Goal: Transaction & Acquisition: Purchase product/service

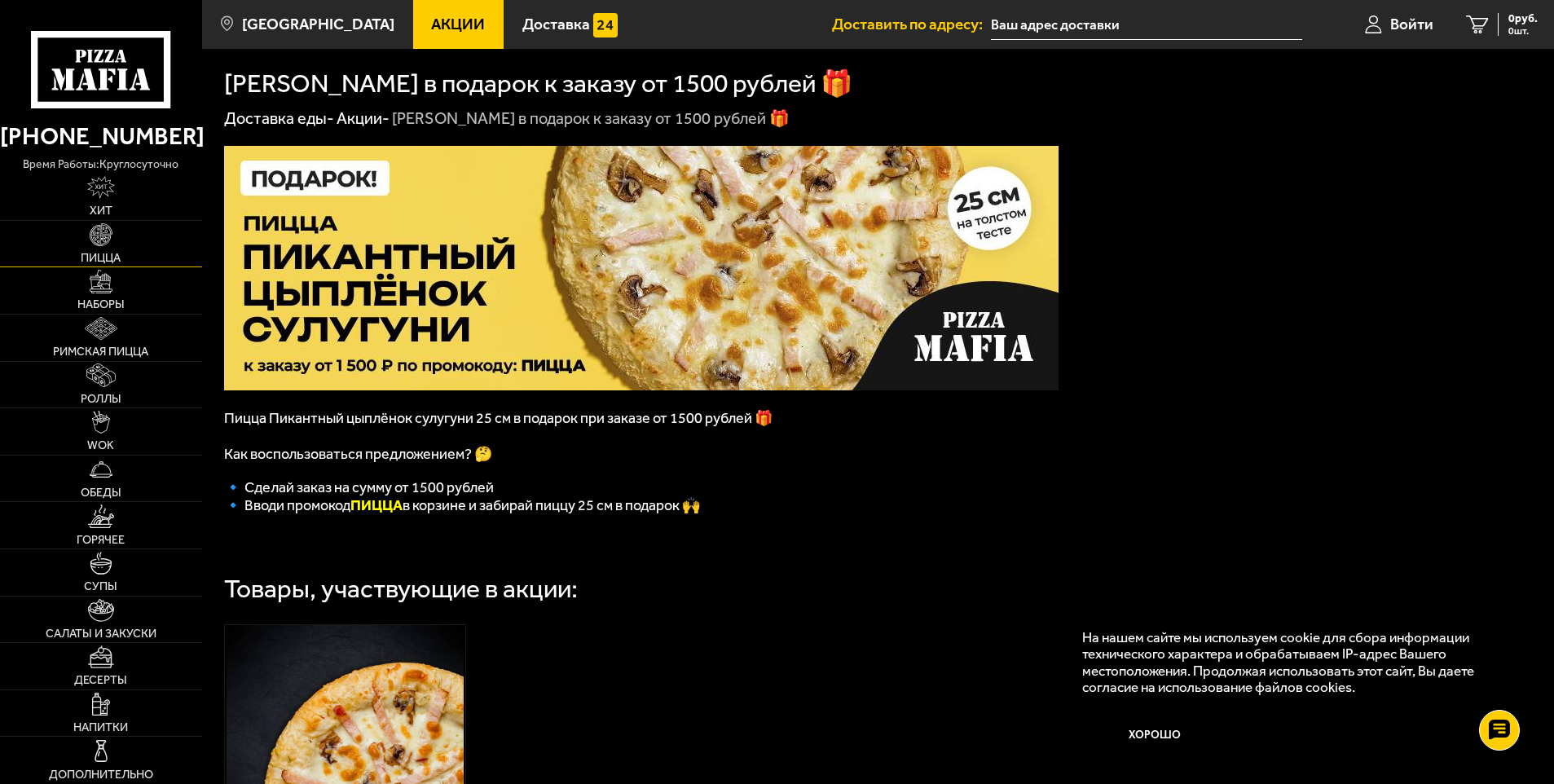
click at [117, 235] on link "Пицца" at bounding box center [100, 243] width 202 height 46
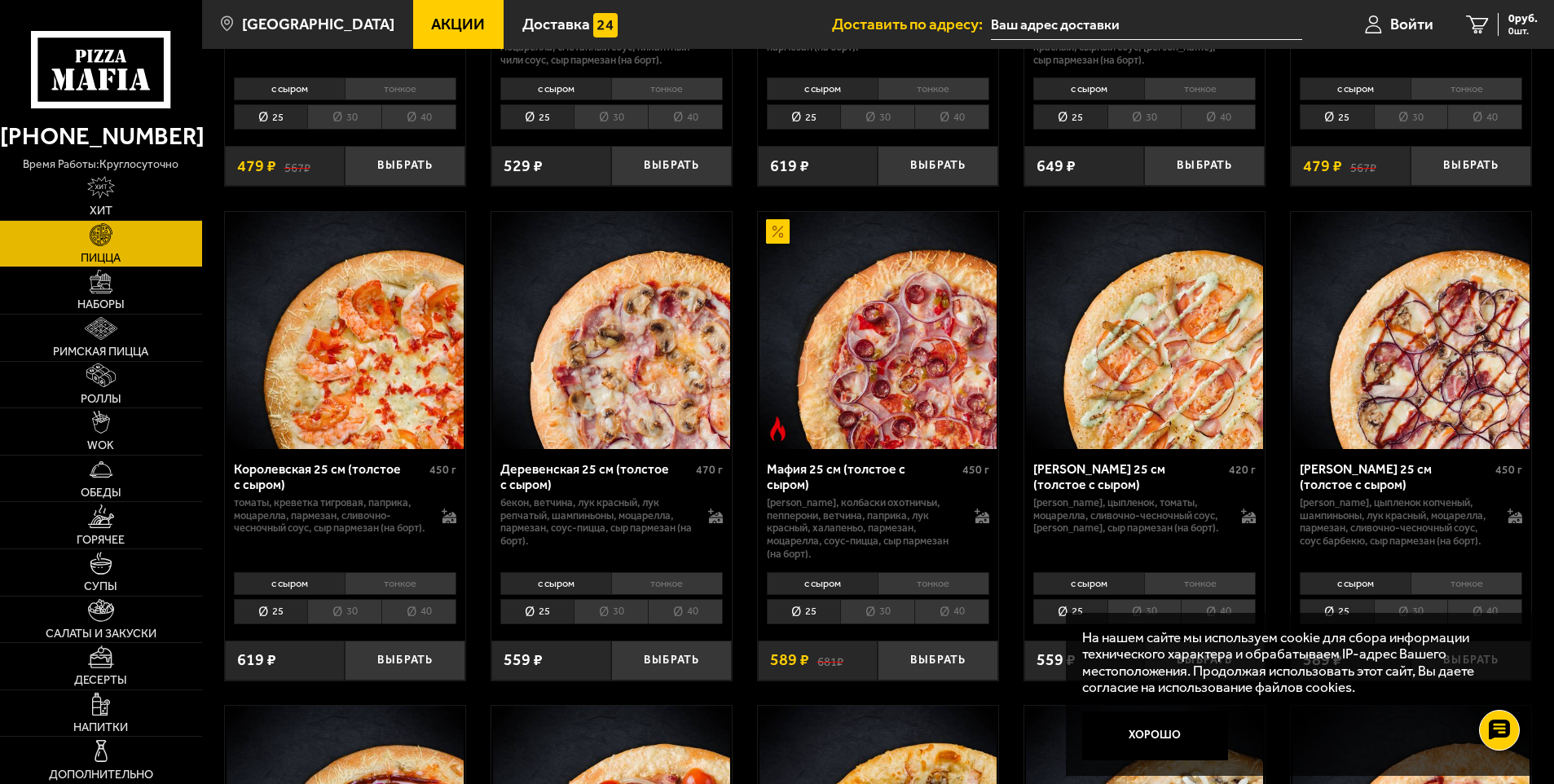
scroll to position [1467, 0]
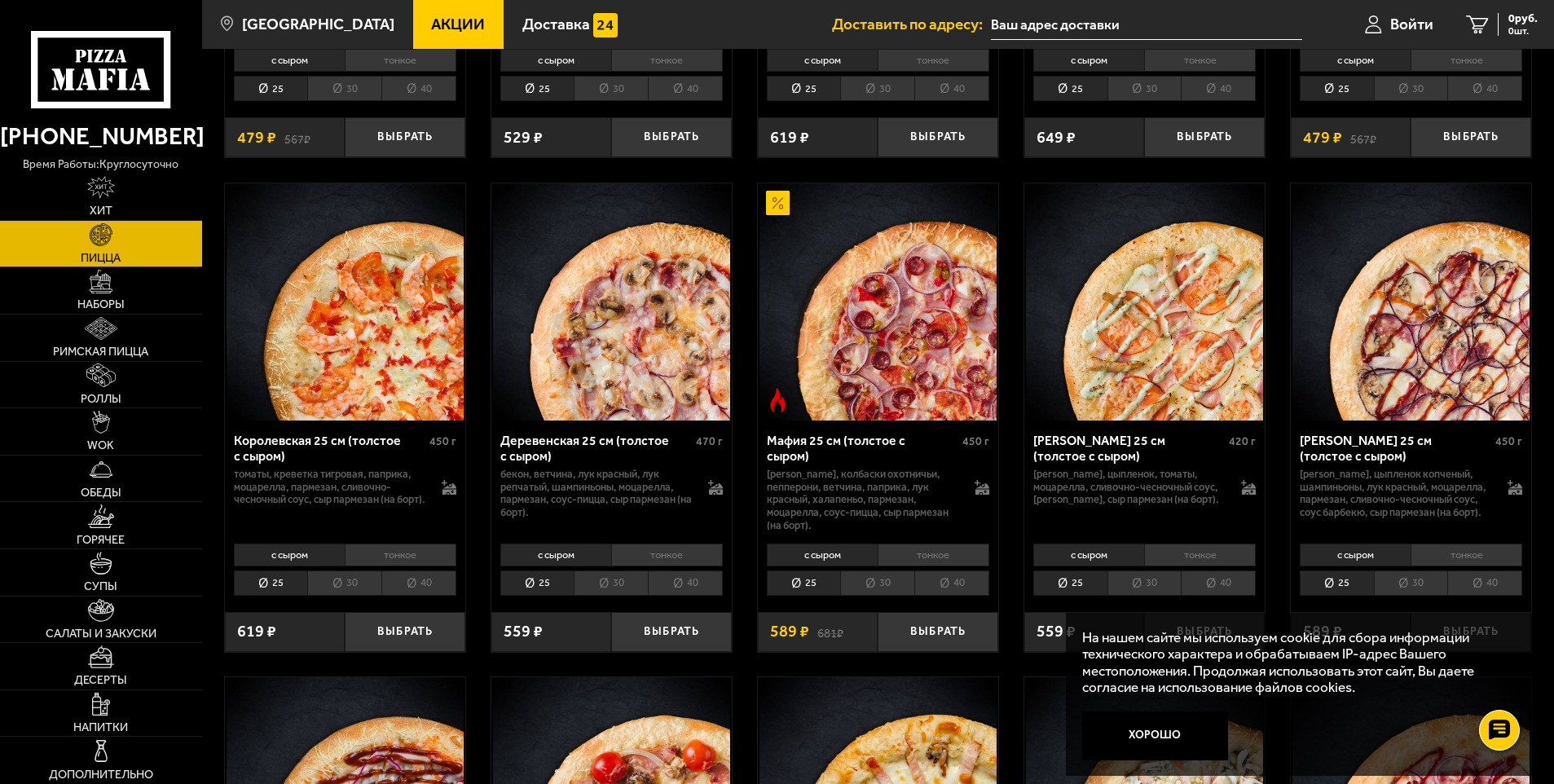
click at [944, 566] on li "тонкое" at bounding box center [934, 555] width 112 height 23
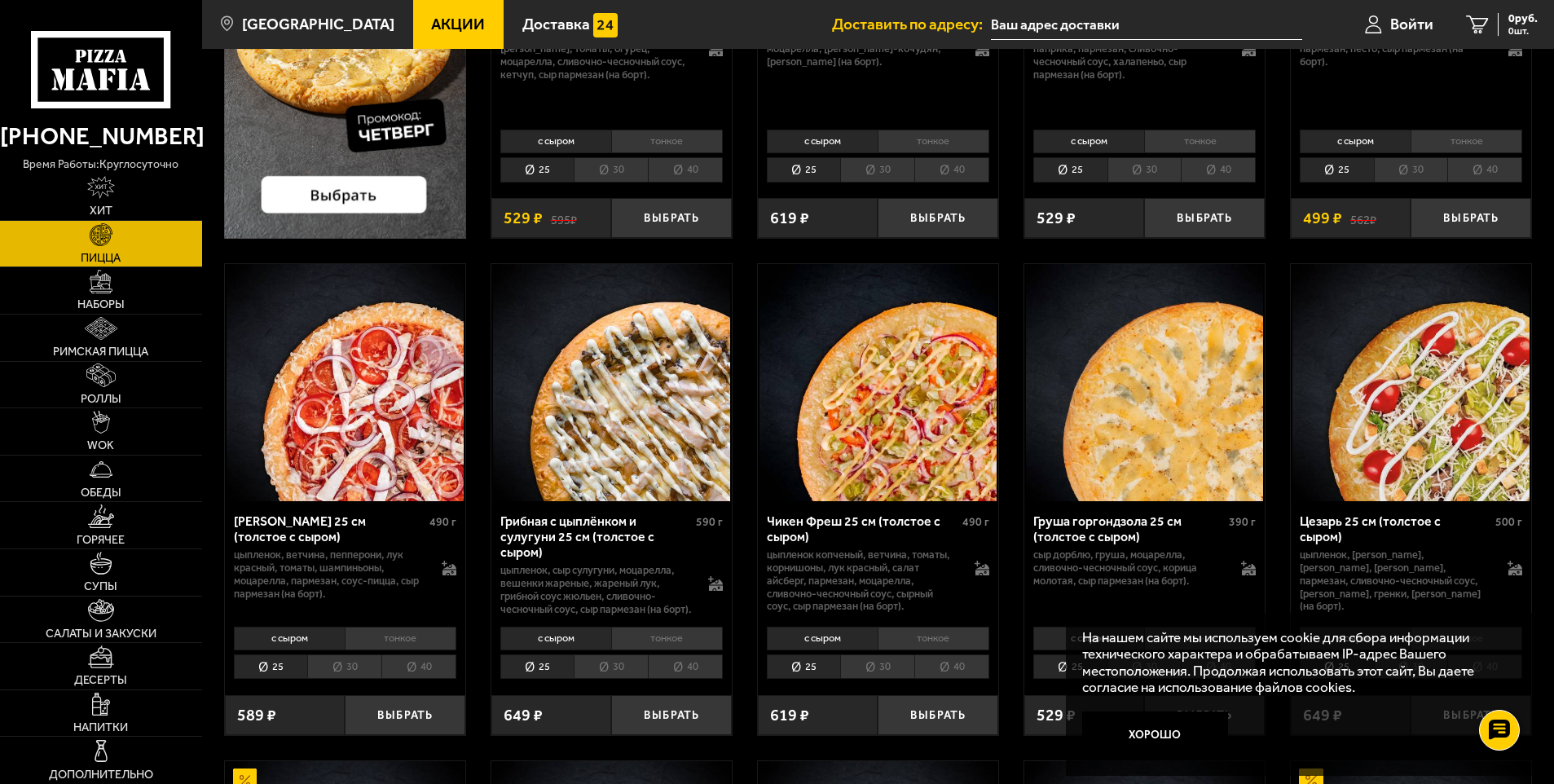
scroll to position [0, 0]
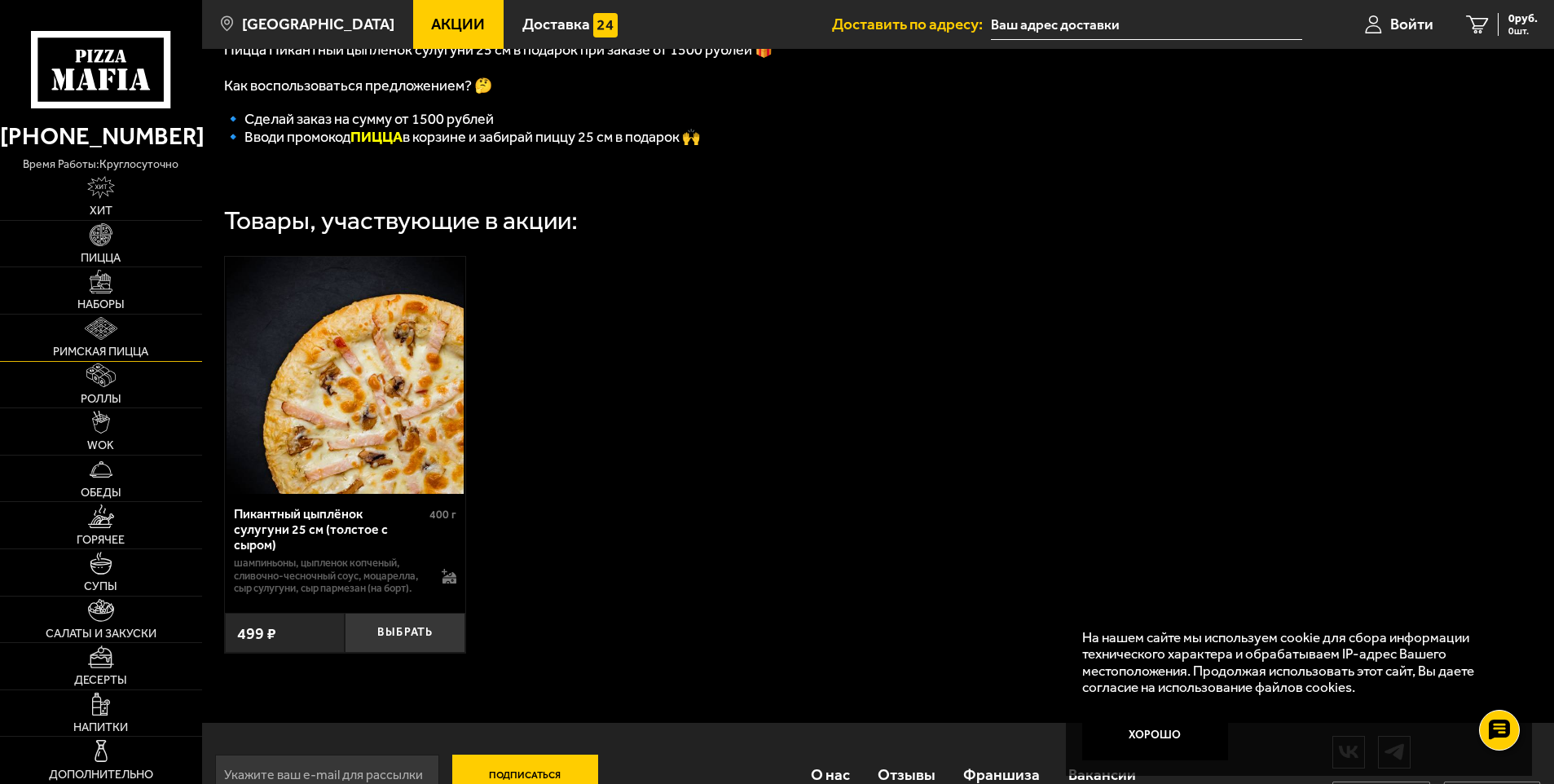
scroll to position [420, 0]
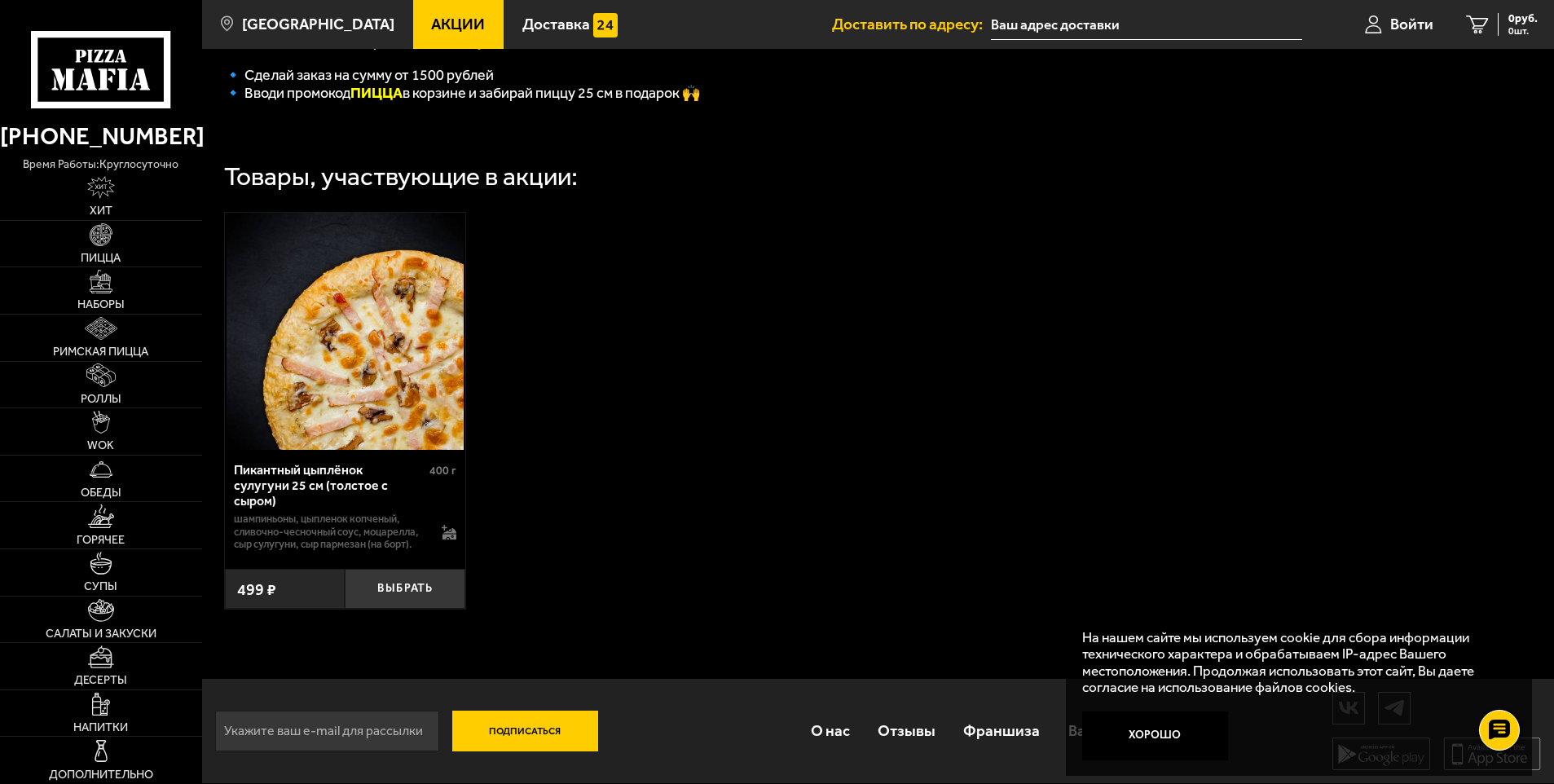
click at [1152, 734] on button "Хорошо" at bounding box center [1155, 736] width 146 height 49
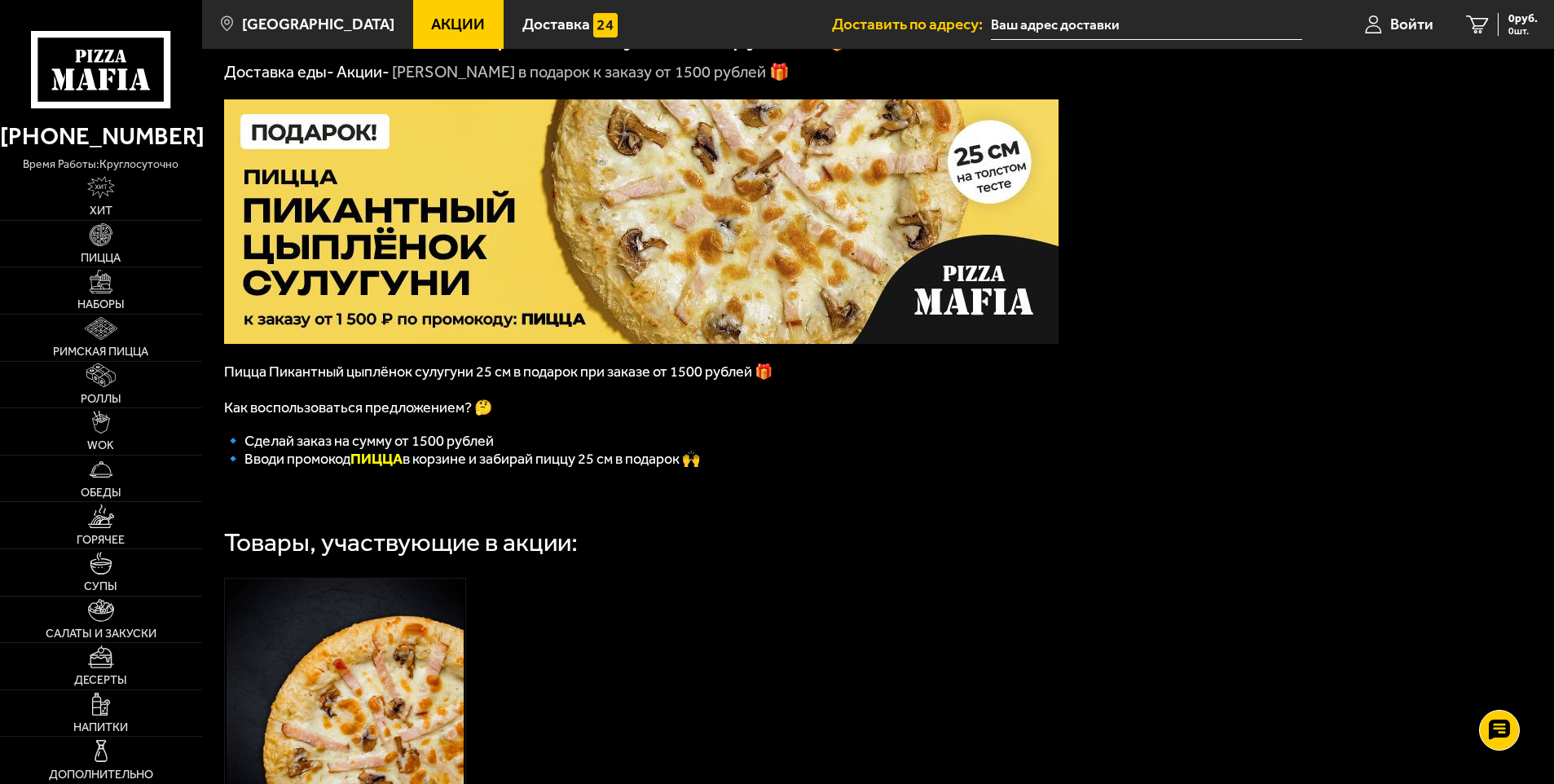
scroll to position [0, 0]
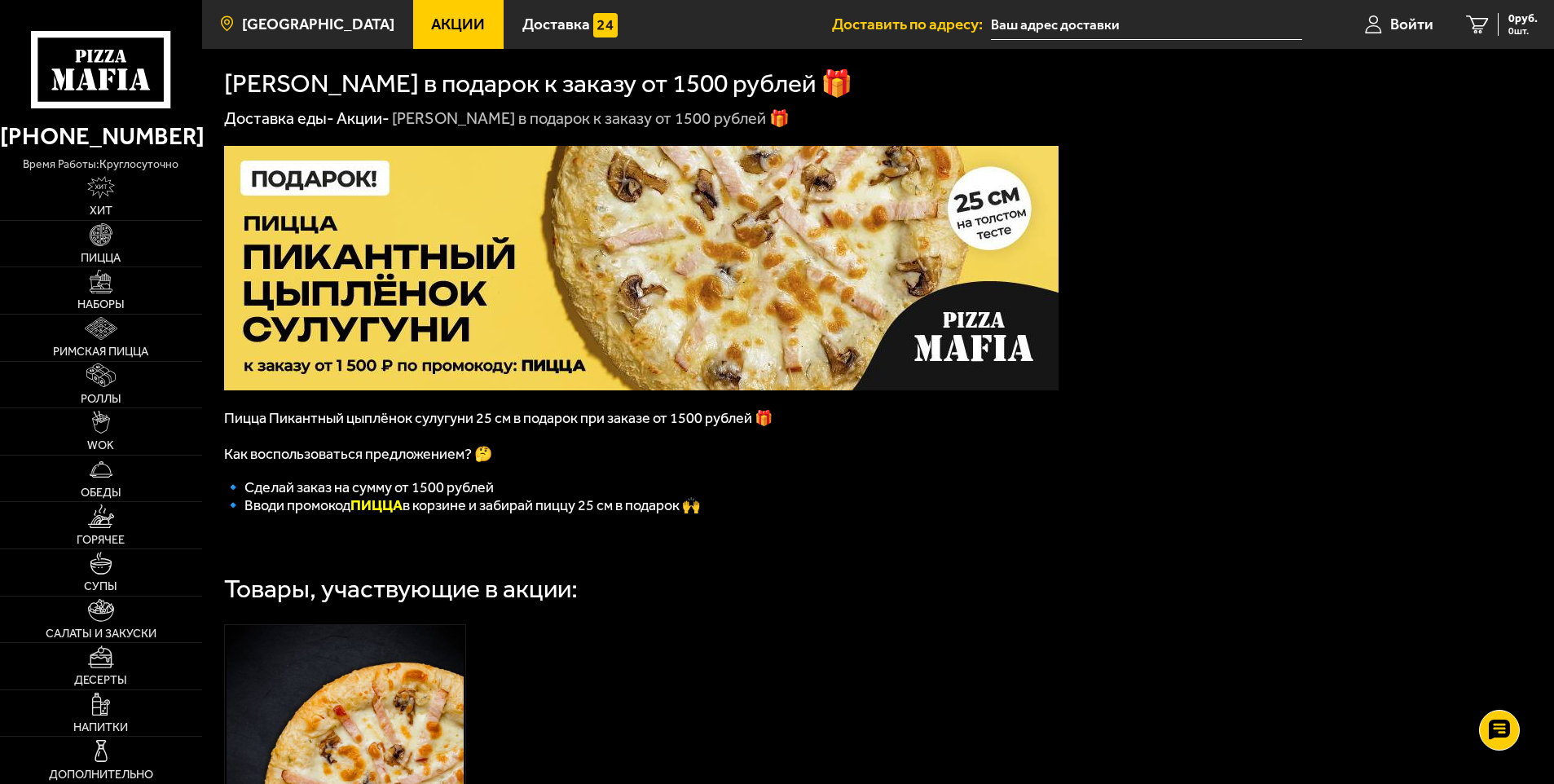
click at [277, 27] on span "[GEOGRAPHIC_DATA]" at bounding box center [318, 24] width 152 height 15
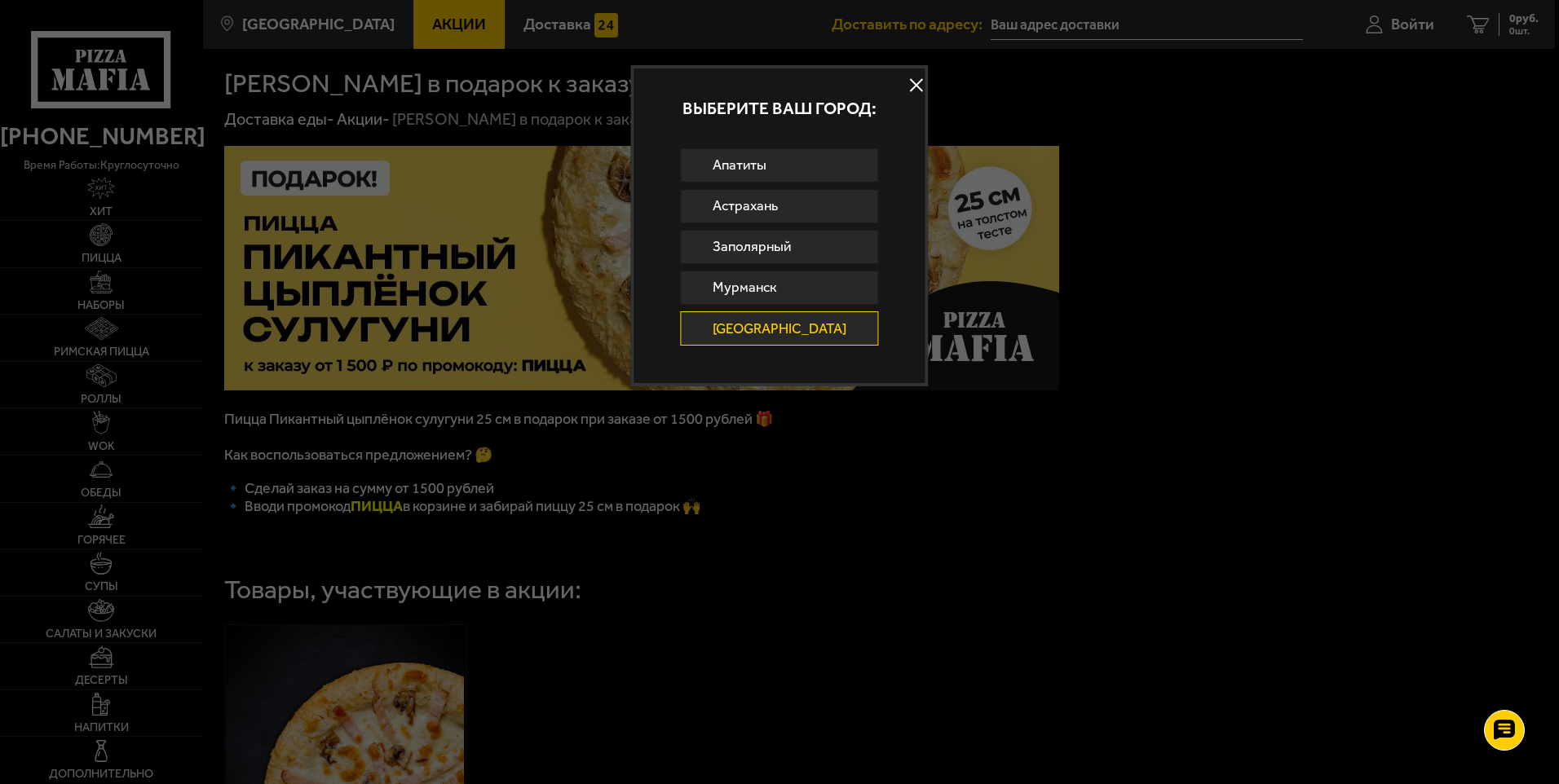
click at [904, 79] on button at bounding box center [916, 85] width 25 height 25
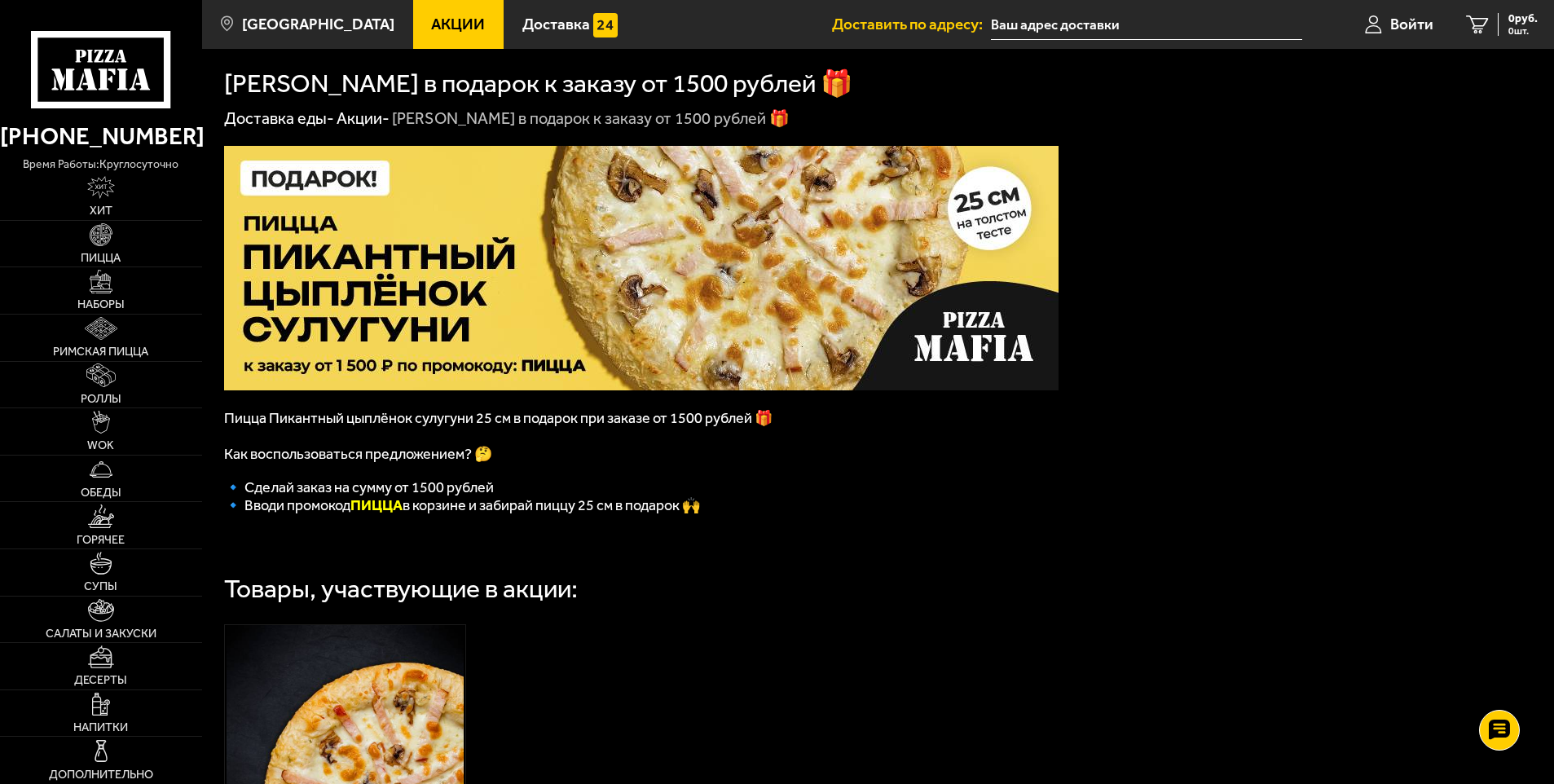
click at [1020, 18] on input "text" at bounding box center [1147, 25] width 311 height 30
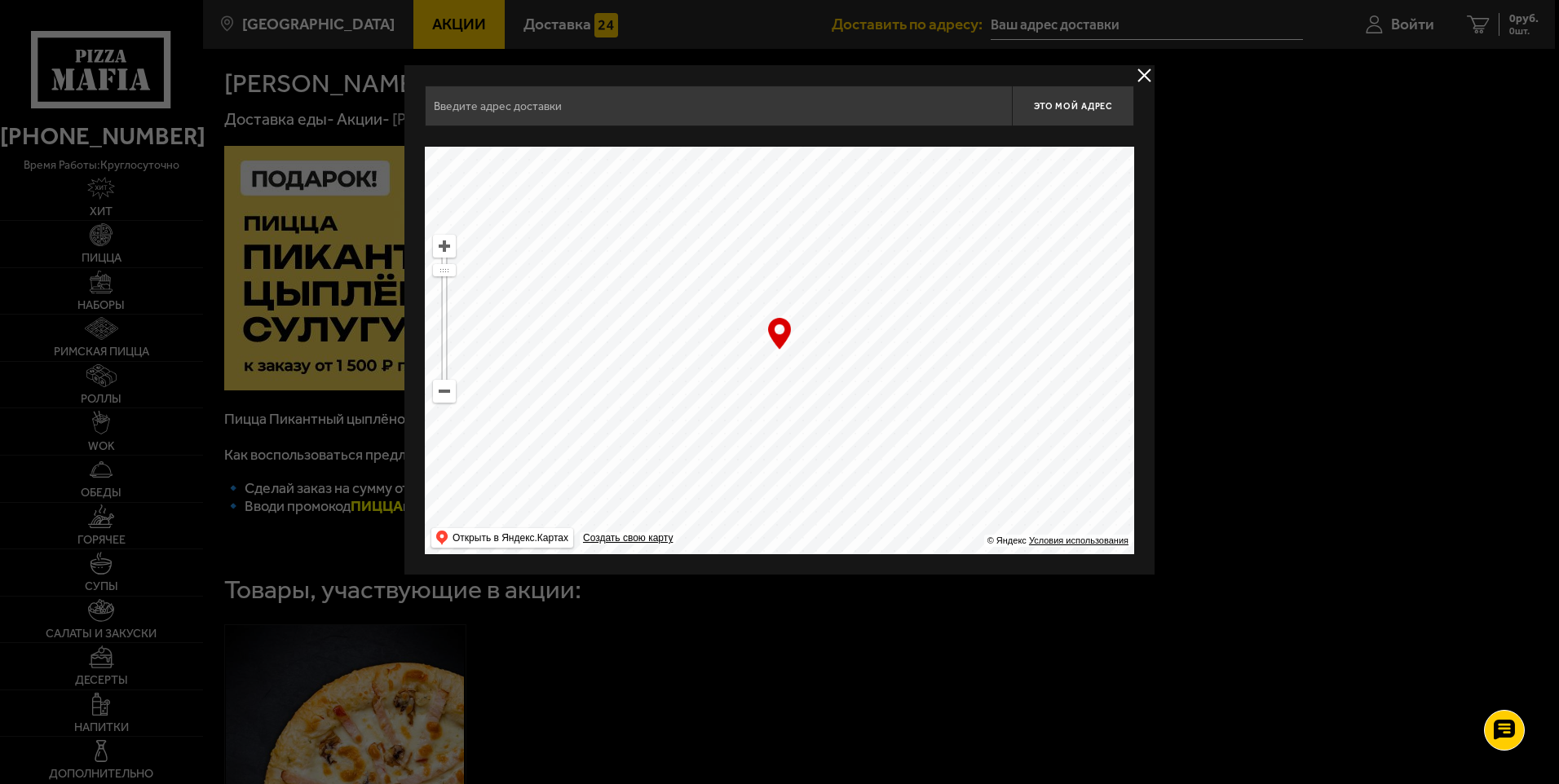
drag, startPoint x: 894, startPoint y: 413, endPoint x: 693, endPoint y: 317, distance: 222.7
click at [693, 317] on ymaps at bounding box center [779, 350] width 709 height 407
drag, startPoint x: 1036, startPoint y: 407, endPoint x: 462, endPoint y: 272, distance: 589.7
click at [462, 272] on ymaps at bounding box center [779, 350] width 709 height 407
drag, startPoint x: 940, startPoint y: 404, endPoint x: 174, endPoint y: 138, distance: 810.9
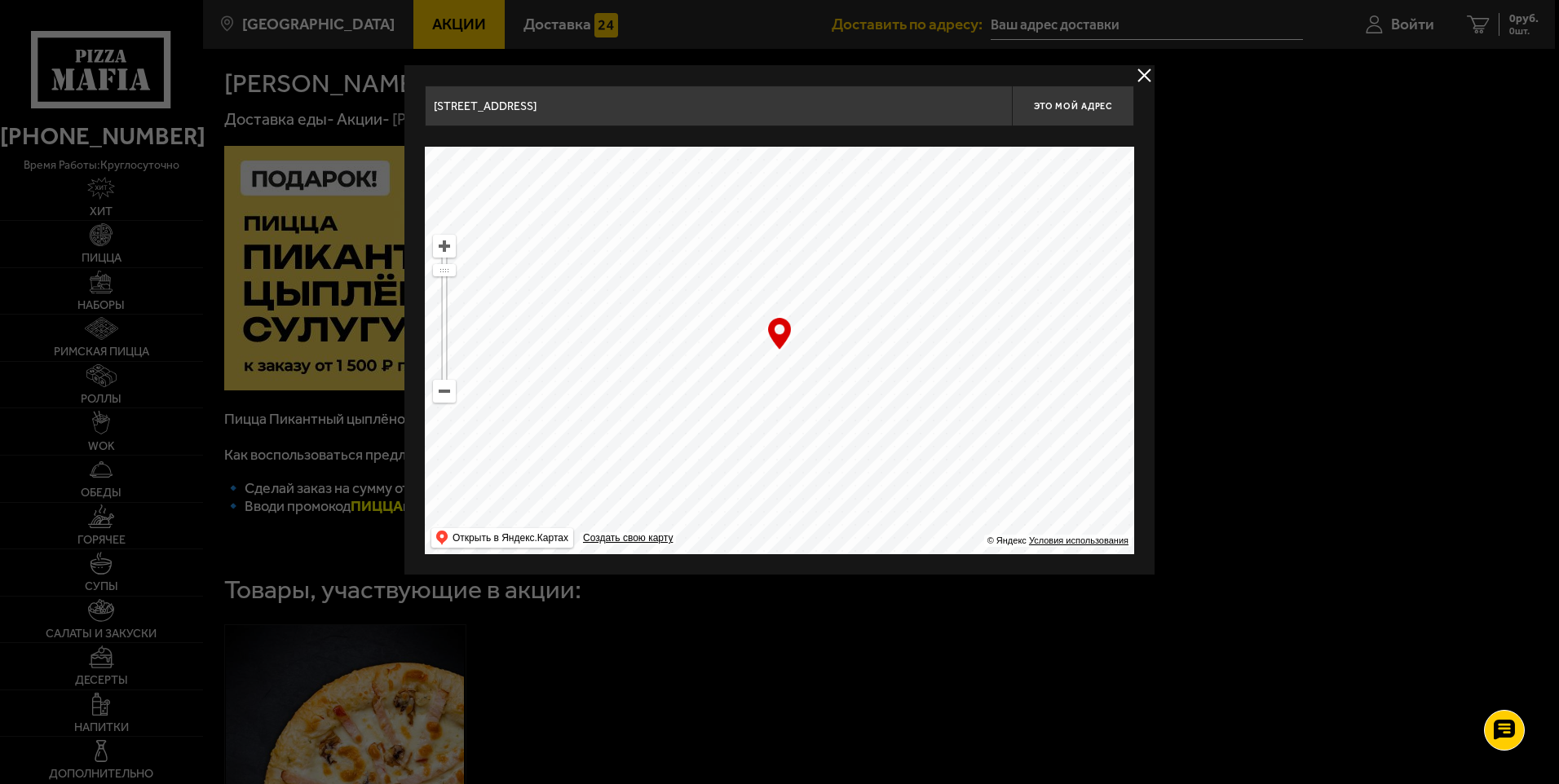
click at [202, 140] on main "Санкт-Петербург Все Акции Доставка Личный кабинет Акции Доставка Доставить по а…" at bounding box center [878, 598] width 1353 height 1197
drag, startPoint x: 1067, startPoint y: 408, endPoint x: 296, endPoint y: 113, distance: 825.5
click at [290, 106] on main "Санкт-Петербург Все Акции Доставка Личный кабинет Акции Доставка Доставить по а…" at bounding box center [878, 598] width 1353 height 1197
drag, startPoint x: 1062, startPoint y: 419, endPoint x: 196, endPoint y: 266, distance: 879.4
click at [202, 266] on main "Санкт-Петербург Все Акции Доставка Личный кабинет Акции Доставка Доставить по а…" at bounding box center [878, 598] width 1353 height 1197
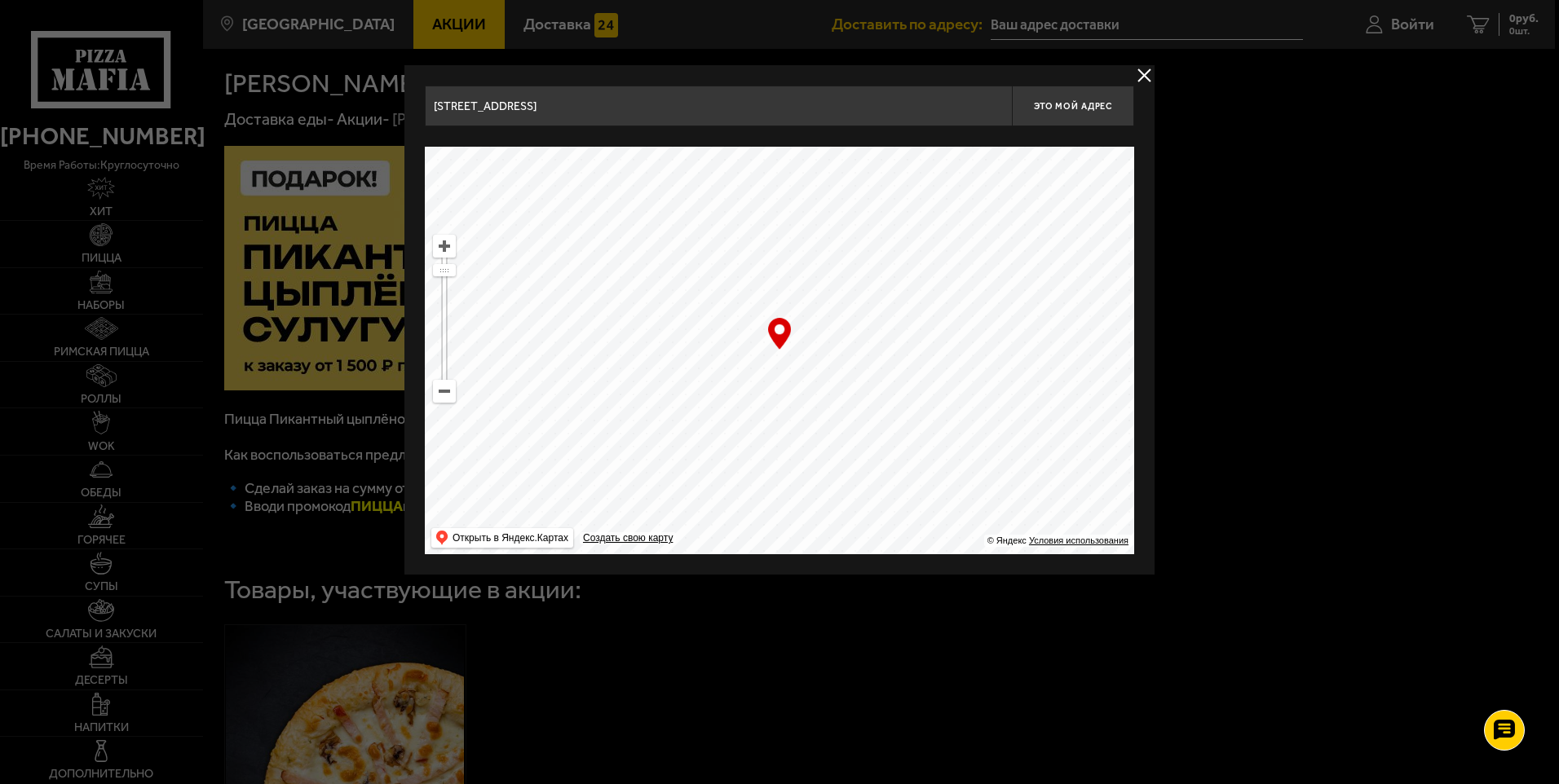
drag, startPoint x: 1072, startPoint y: 346, endPoint x: 317, endPoint y: 354, distance: 755.0
click at [317, 354] on main "Санкт-Петербург Все Акции Доставка Личный кабинет Акции Доставка Доставить по а…" at bounding box center [878, 598] width 1353 height 1197
drag, startPoint x: 1001, startPoint y: 317, endPoint x: 447, endPoint y: 275, distance: 555.6
click at [447, 275] on ymaps "… © Яндекс Условия использования Открыть в Яндекс.Картах Создать свою карту" at bounding box center [779, 350] width 709 height 407
drag, startPoint x: 1027, startPoint y: 401, endPoint x: 723, endPoint y: 243, distance: 342.6
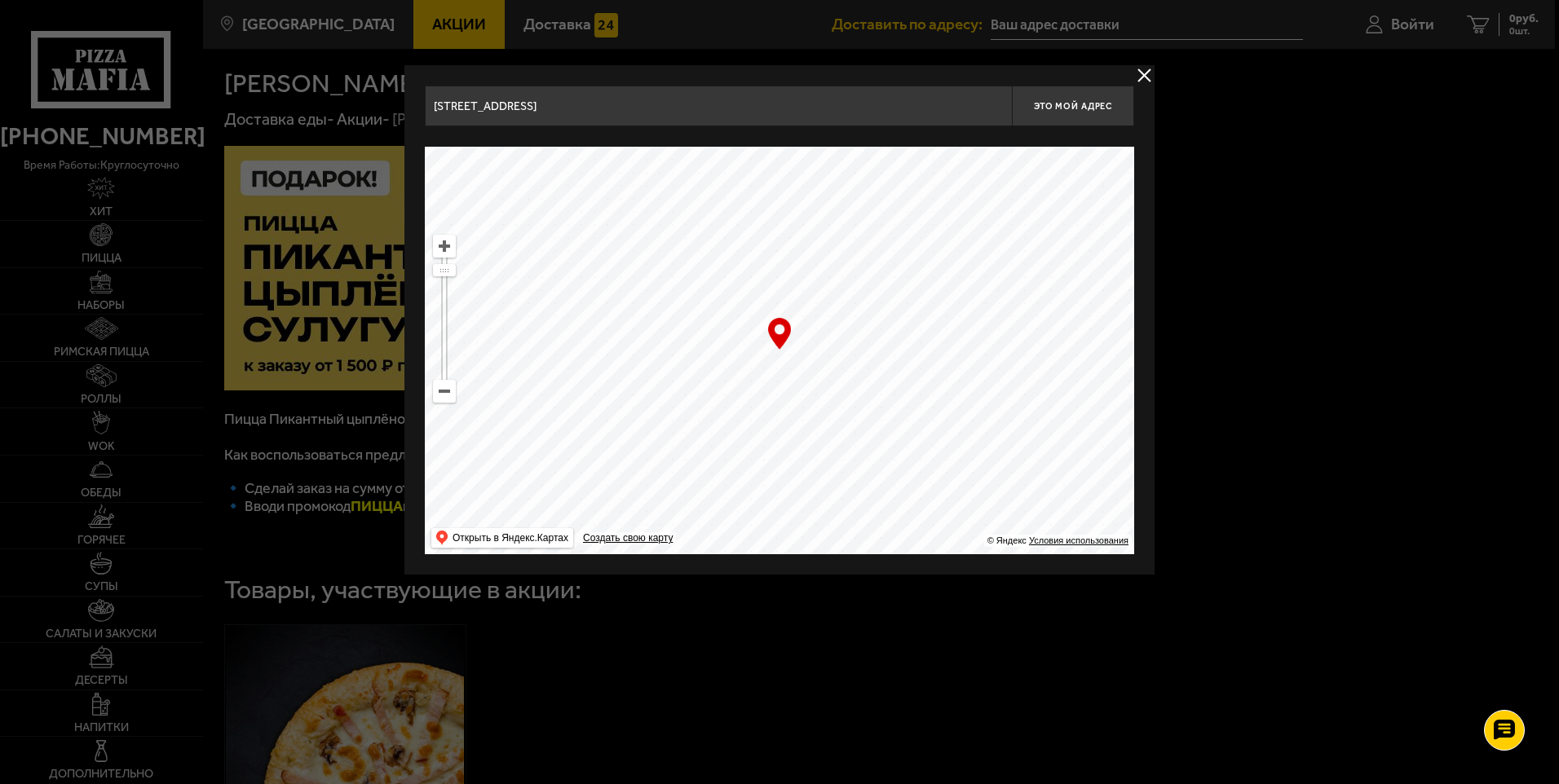
click at [723, 243] on ymaps at bounding box center [779, 350] width 709 height 407
drag, startPoint x: 943, startPoint y: 443, endPoint x: 958, endPoint y: 178, distance: 265.4
click at [958, 178] on ymaps at bounding box center [779, 350] width 709 height 407
drag, startPoint x: 957, startPoint y: 468, endPoint x: 600, endPoint y: 54, distance: 546.7
click at [602, 54] on main "Санкт-Петербург Все Акции Доставка Личный кабинет Акции Доставка Доставить по а…" at bounding box center [878, 598] width 1353 height 1197
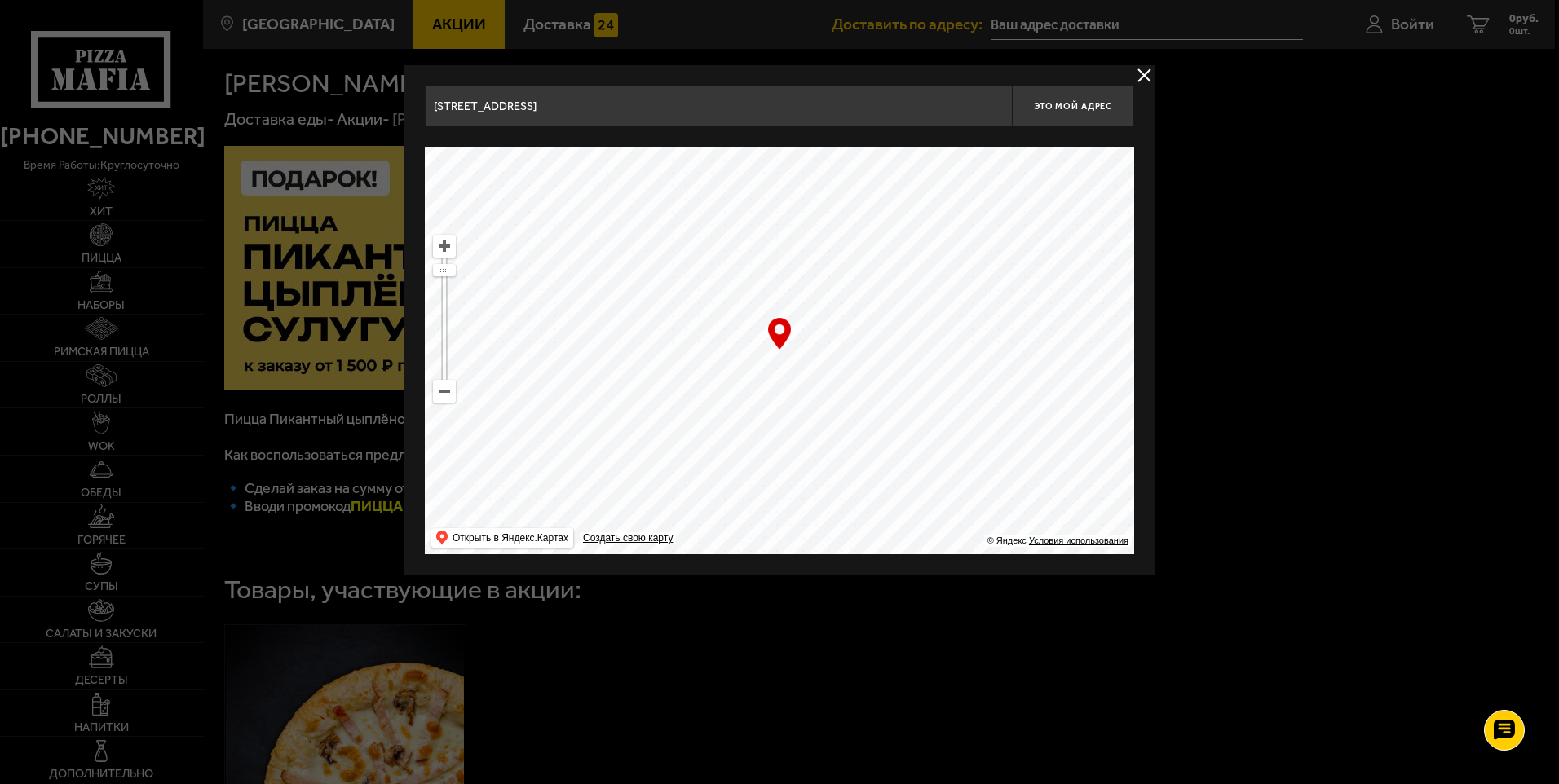
drag, startPoint x: 1065, startPoint y: 424, endPoint x: 664, endPoint y: 98, distance: 516.8
click at [665, 98] on div "Искровский проспект, 9Б Это мой адрес Найдите адрес перетащив карту … © Яндекс …" at bounding box center [779, 319] width 709 height 469
drag, startPoint x: 898, startPoint y: 391, endPoint x: 635, endPoint y: 406, distance: 263.4
click at [643, 397] on ymaps at bounding box center [779, 350] width 709 height 407
drag, startPoint x: 1056, startPoint y: 319, endPoint x: 309, endPoint y: 409, distance: 752.4
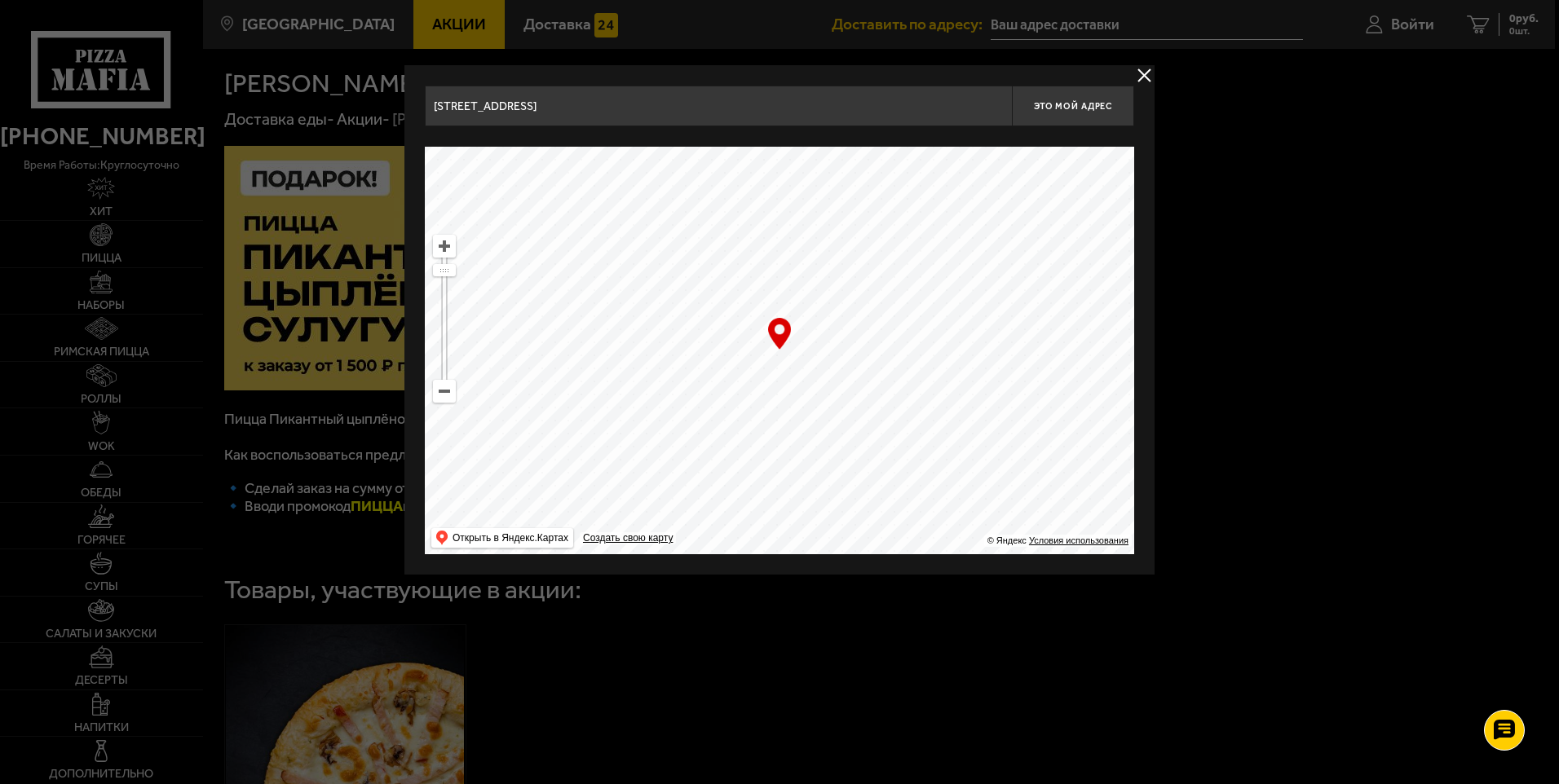
click at [309, 409] on main "Санкт-Петербург Все Акции Доставка Личный кабинет Акции Доставка Доставить по а…" at bounding box center [878, 598] width 1353 height 1197
drag, startPoint x: 1044, startPoint y: 355, endPoint x: 547, endPoint y: 540, distance: 530.3
click at [547, 540] on ymaps "… © Яндекс Условия использования Открыть в Яндекс.Картах Создать свою карту" at bounding box center [779, 350] width 709 height 407
type input "Ленинградская область, Всеволожский район, Заневское городское поселение, Кудро…"
click at [1066, 113] on button "Это мой адрес" at bounding box center [1072, 105] width 122 height 41
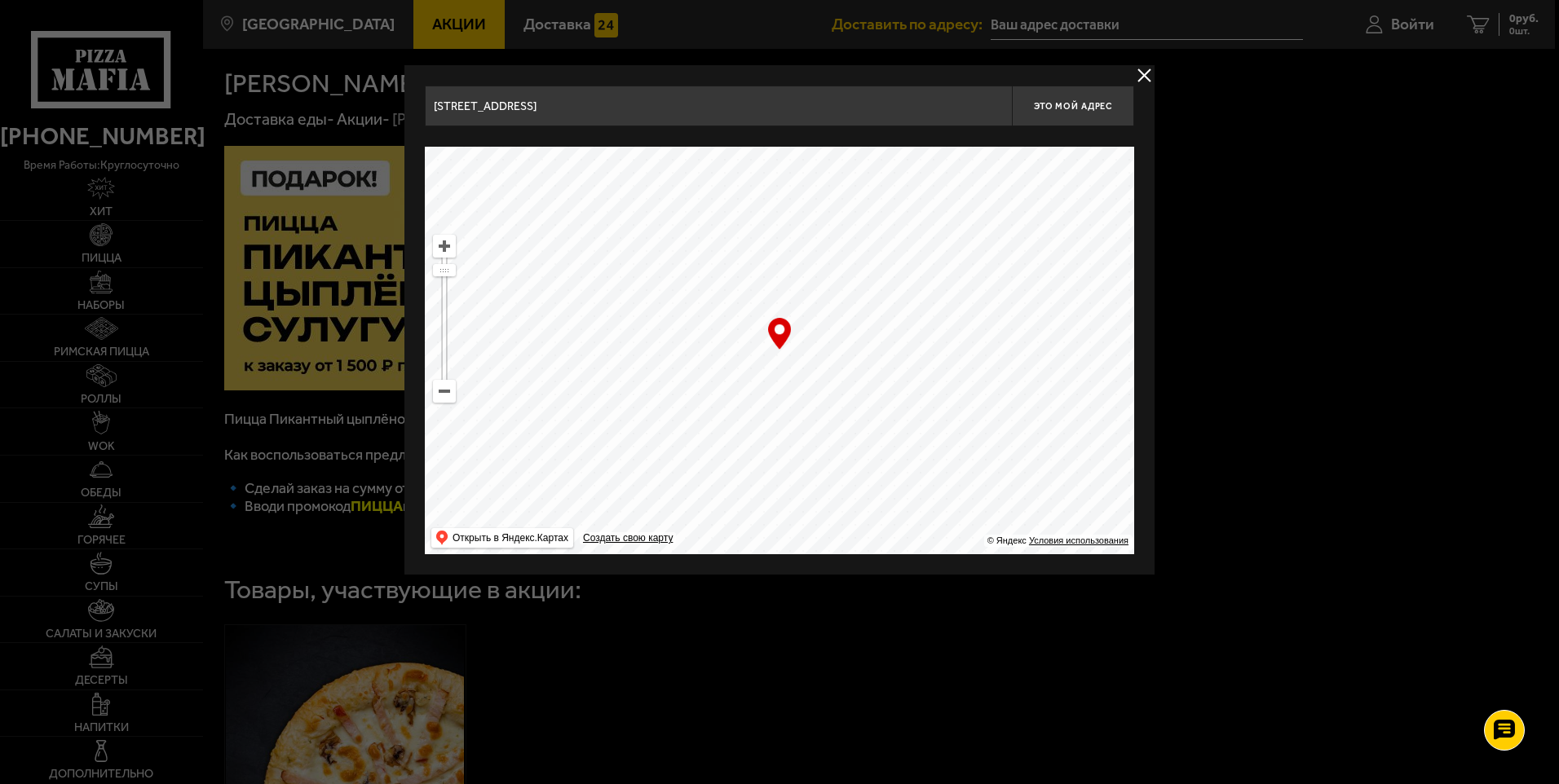
type input "Ленинградская область, Всеволожский район, Заневское городское поселение, Кудро…"
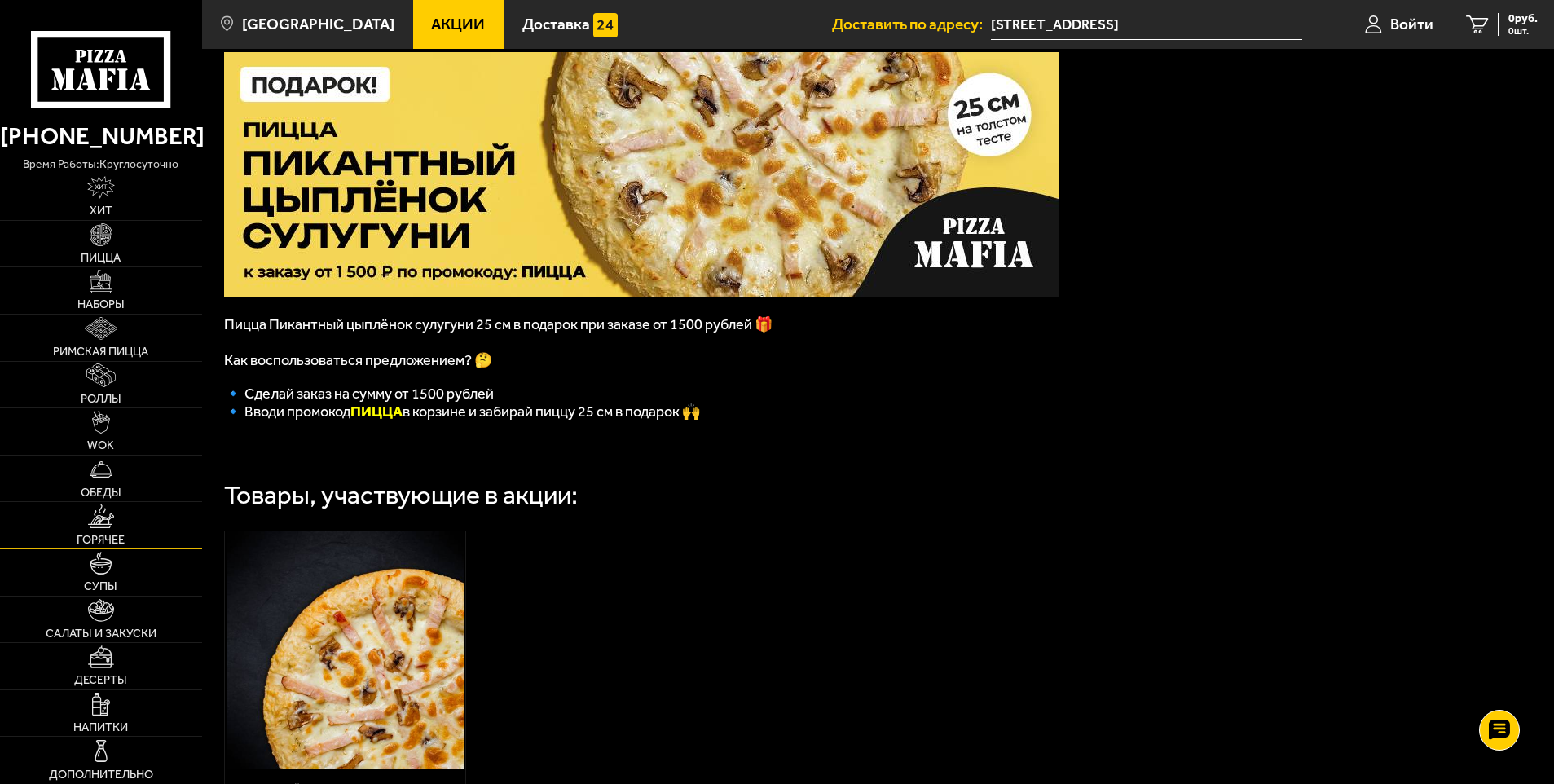
scroll to position [163, 0]
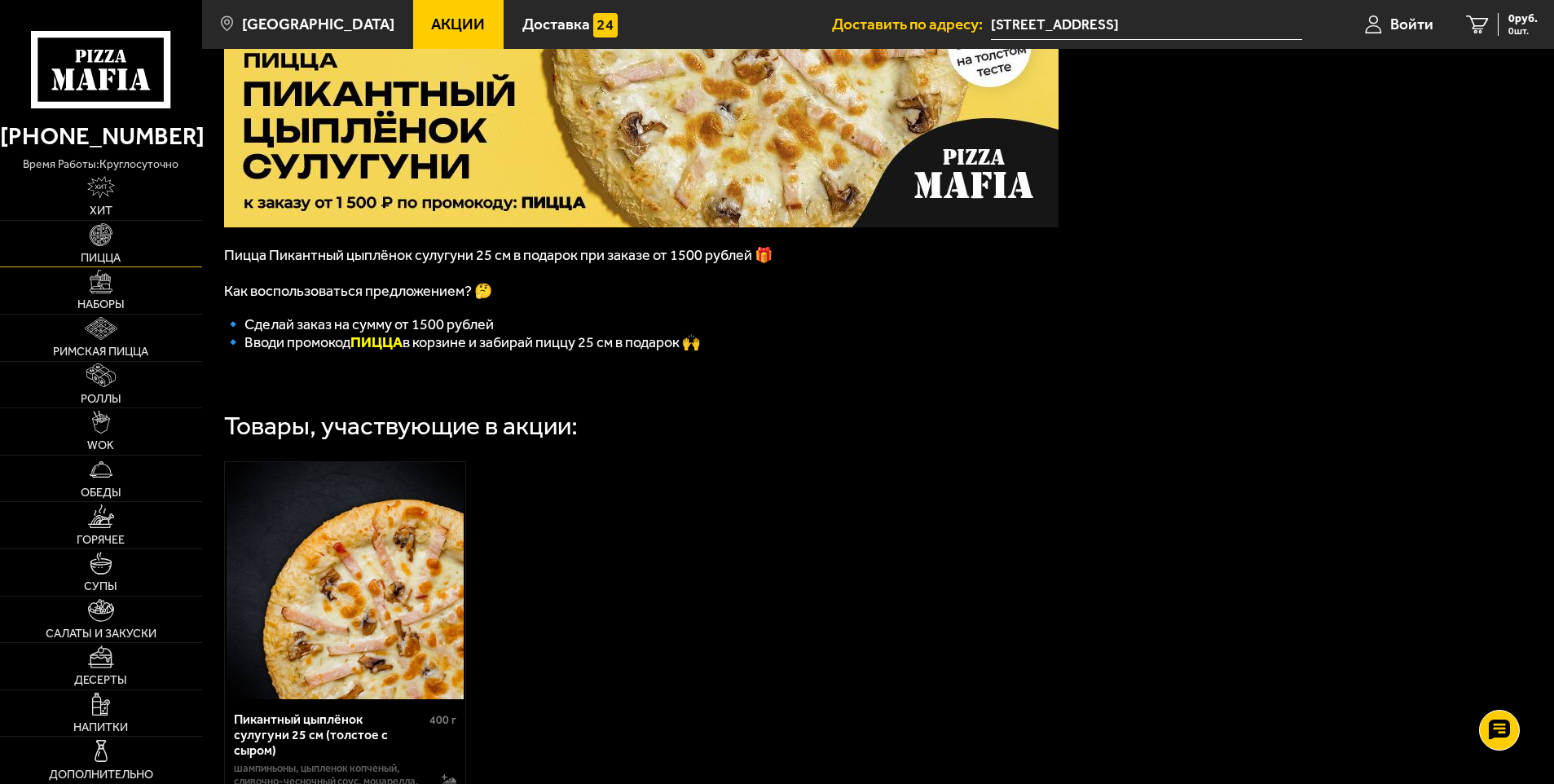
click at [102, 242] on img at bounding box center [101, 235] width 23 height 23
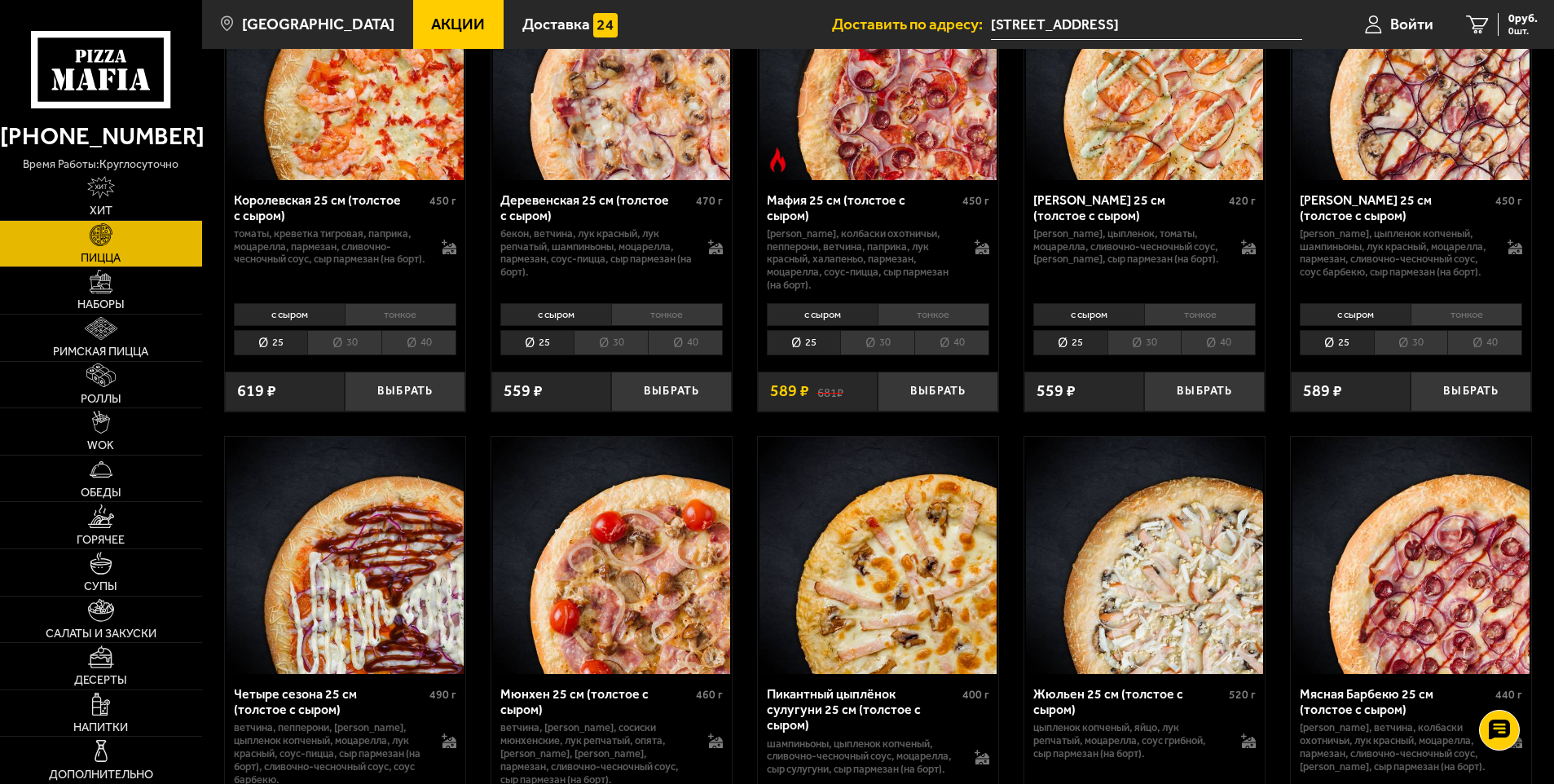
scroll to position [1711, 0]
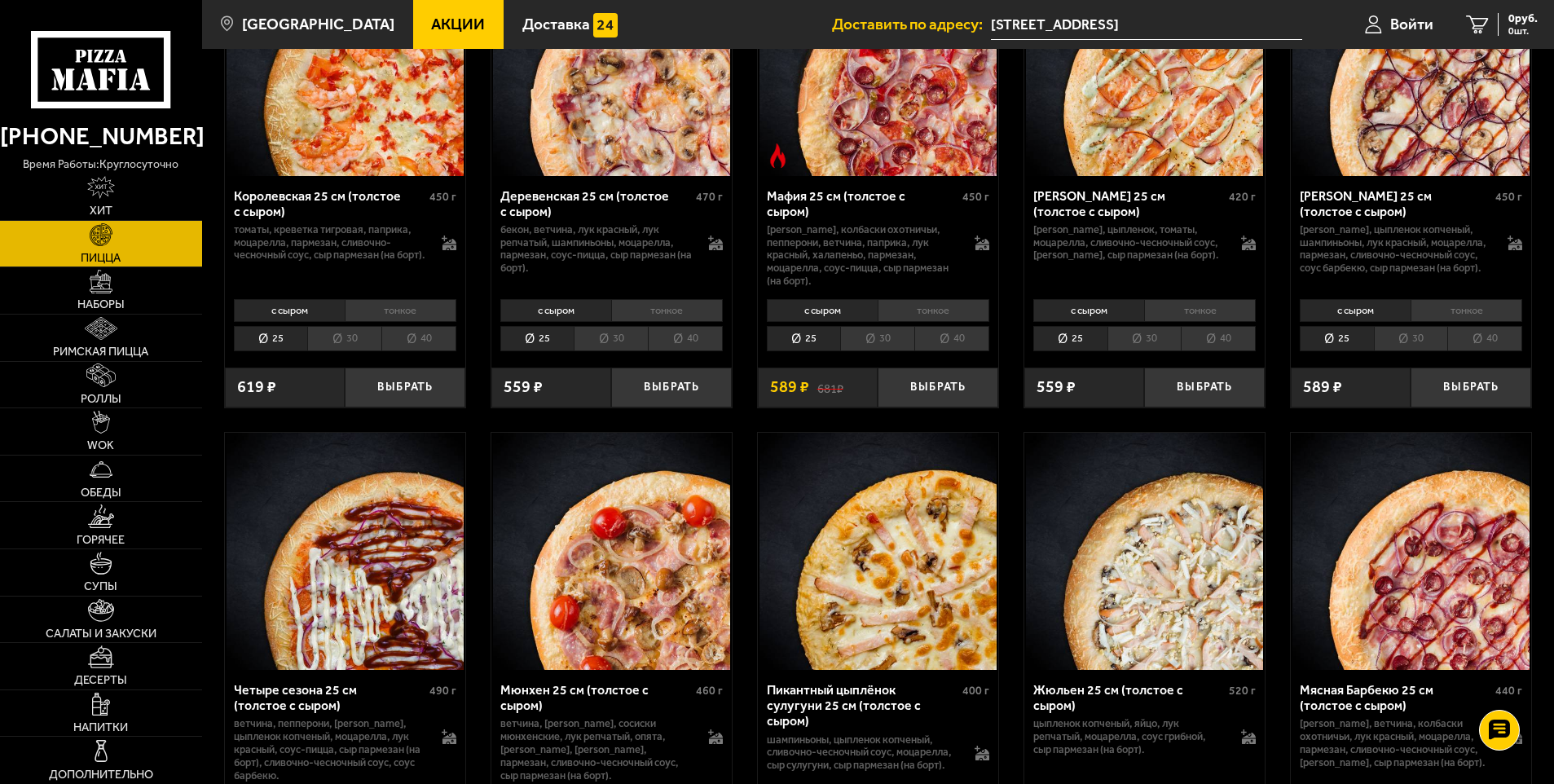
click at [907, 322] on li "тонкое" at bounding box center [934, 311] width 112 height 23
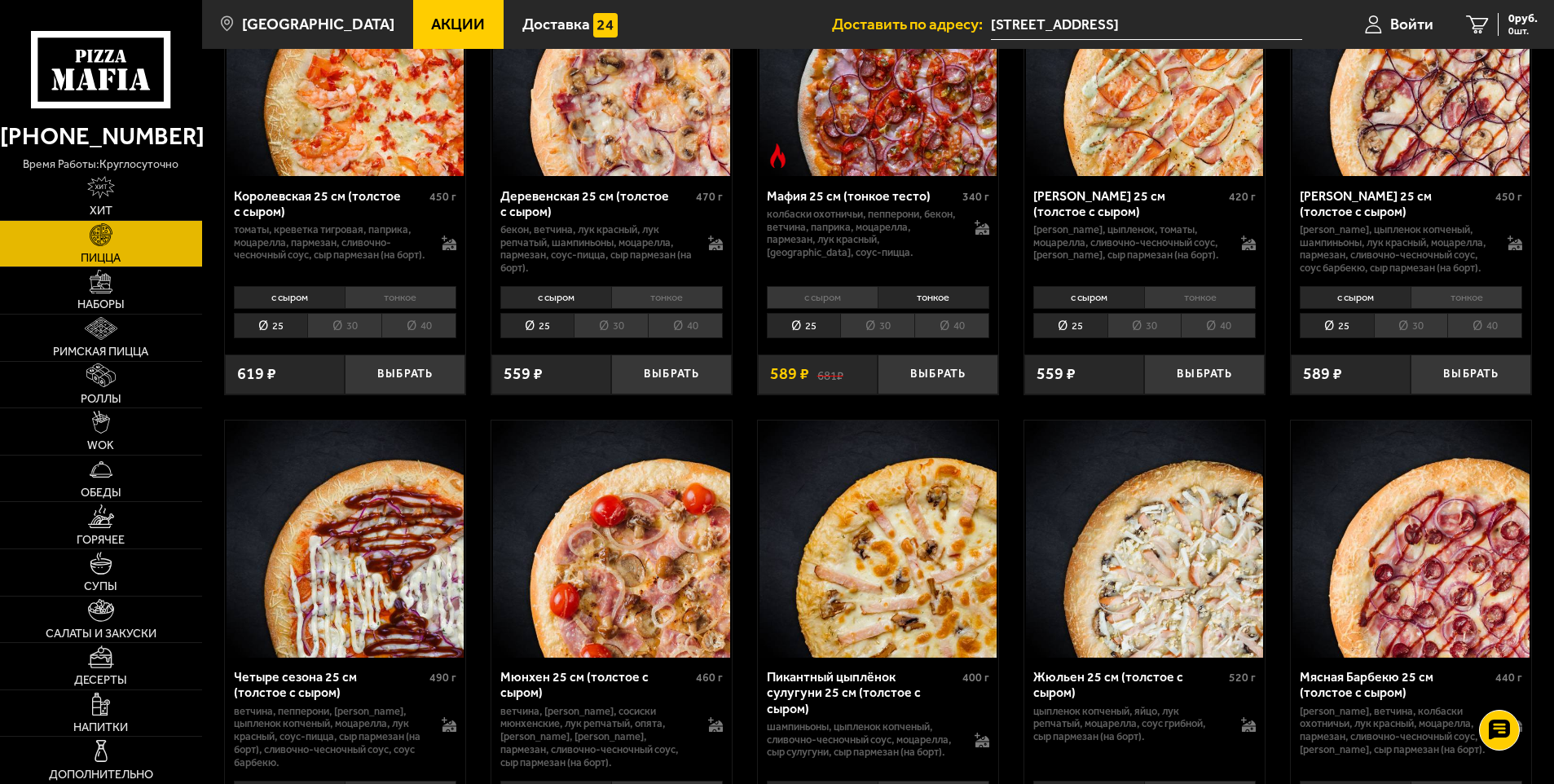
click at [872, 338] on li "30" at bounding box center [877, 325] width 74 height 26
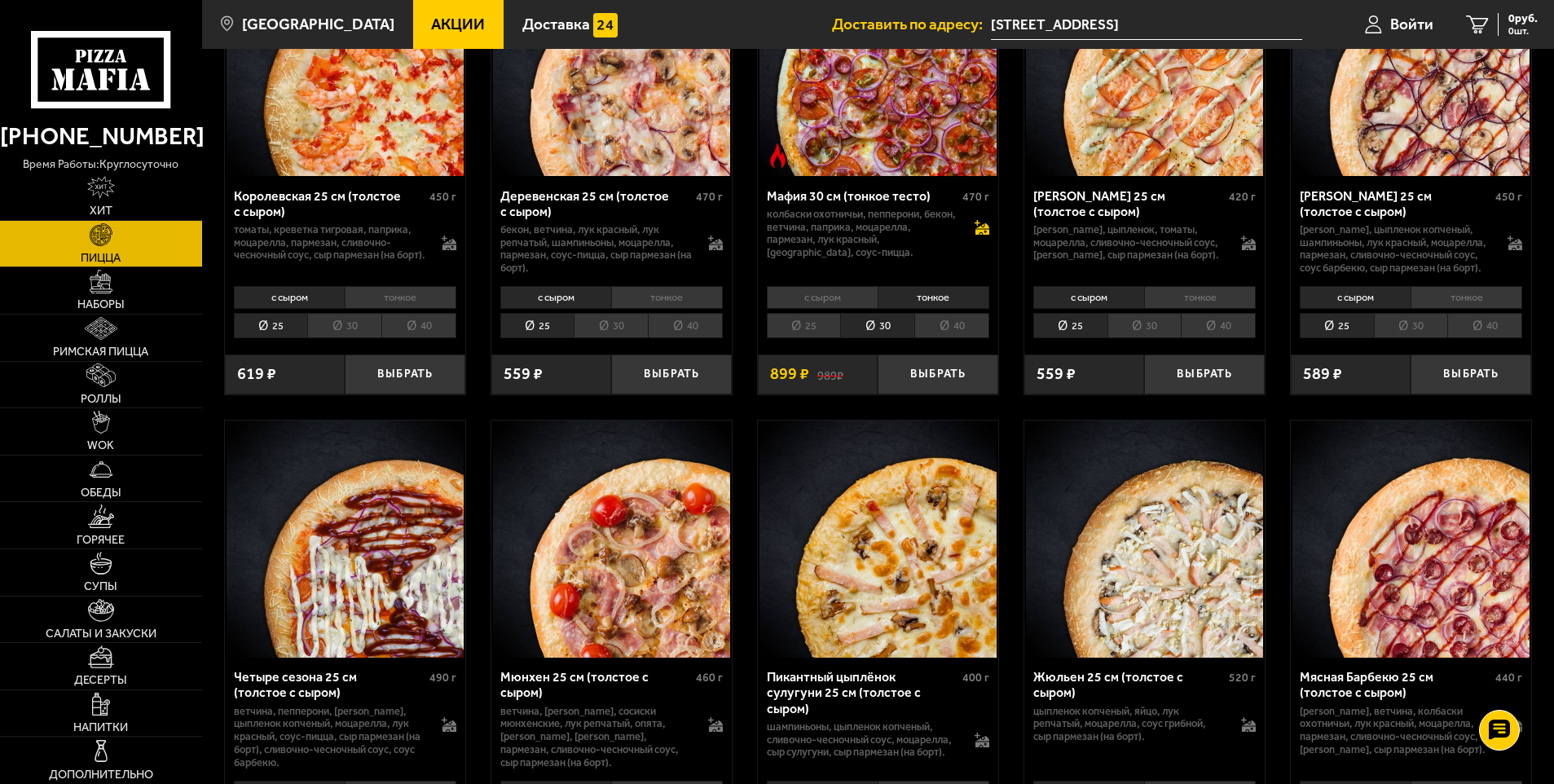
click at [979, 235] on icon at bounding box center [982, 229] width 14 height 11
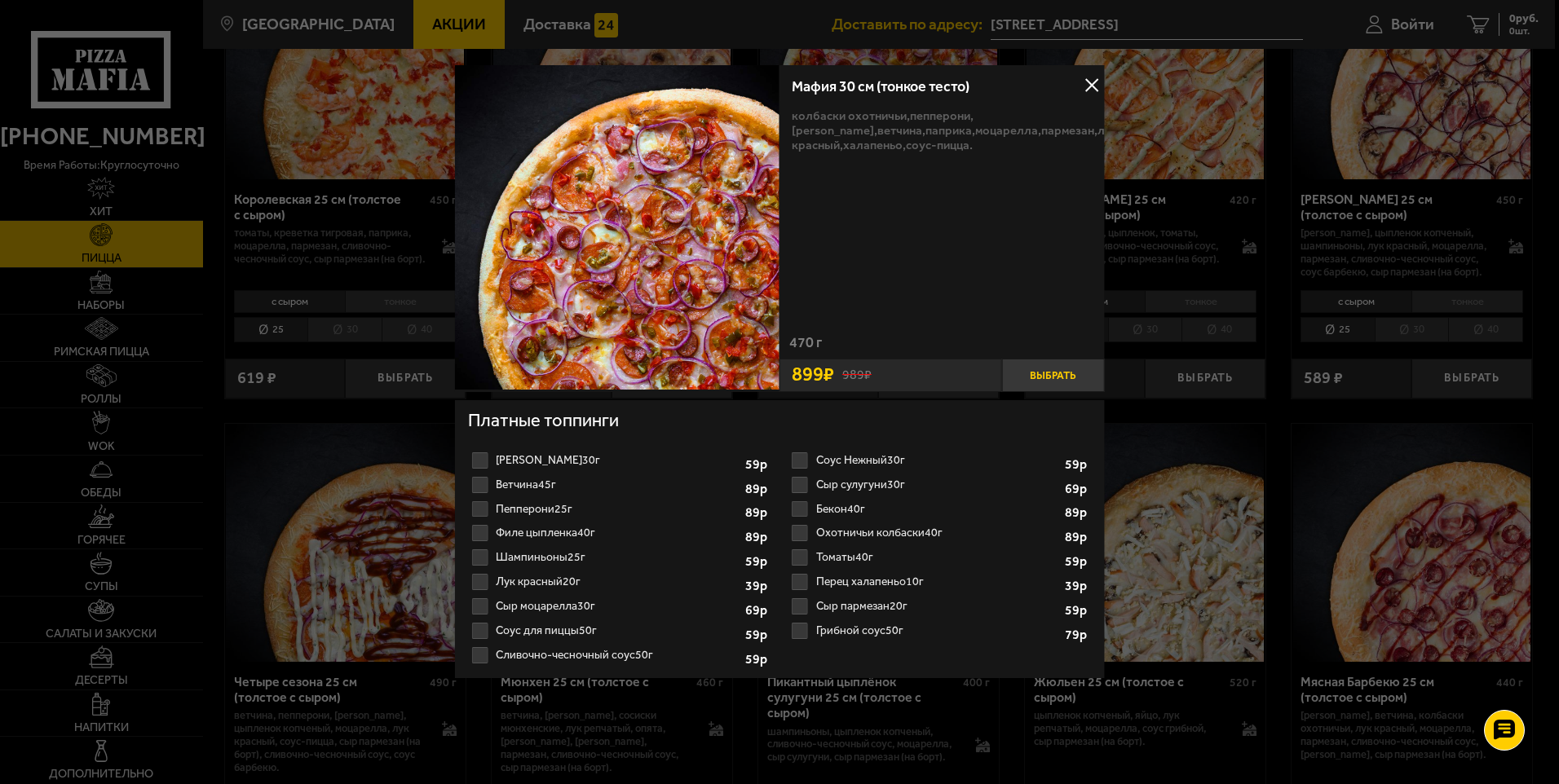
click at [1048, 376] on button "Выбрать" at bounding box center [1053, 376] width 102 height 34
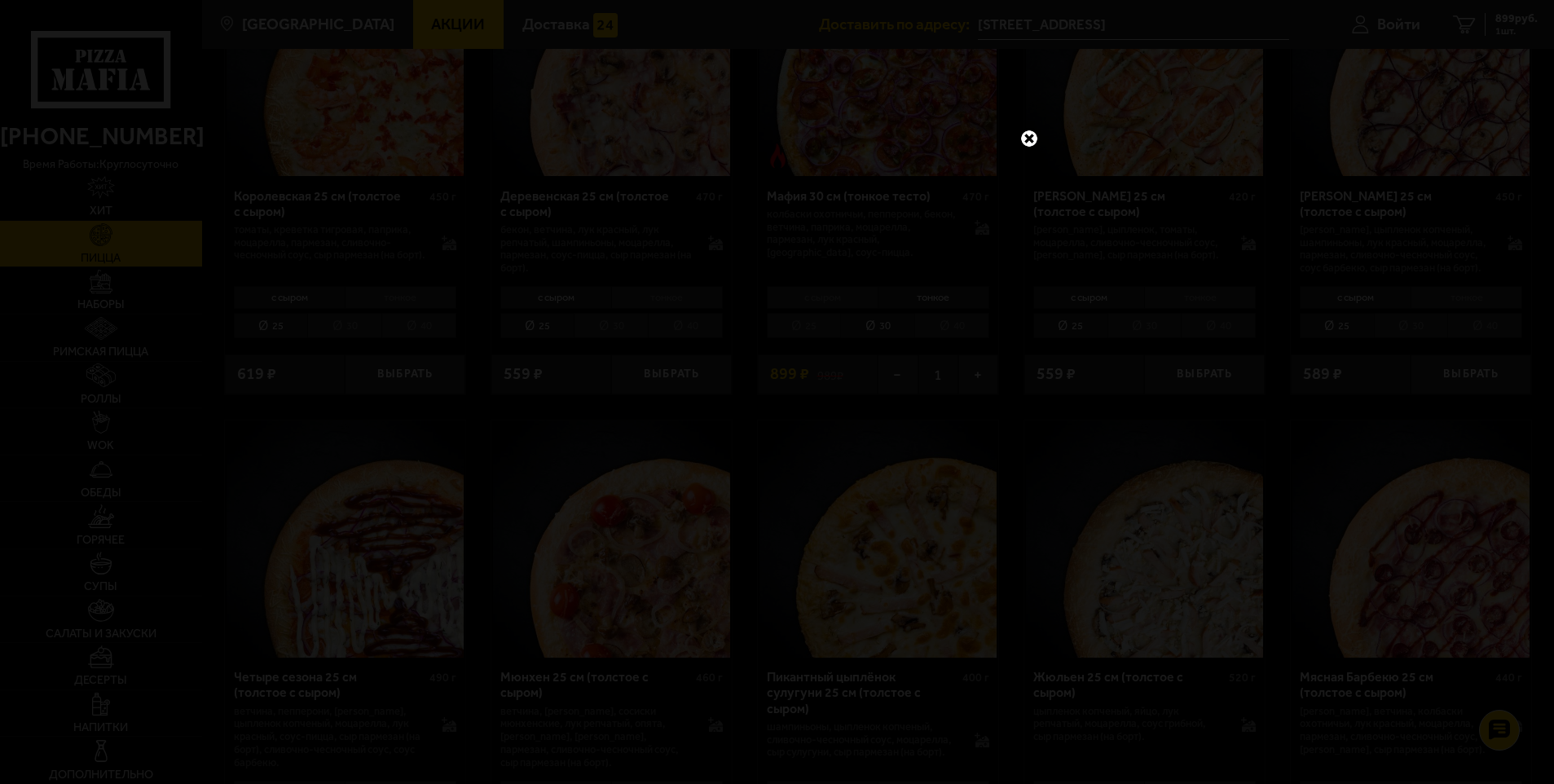
click at [1028, 138] on link at bounding box center [1029, 138] width 21 height 21
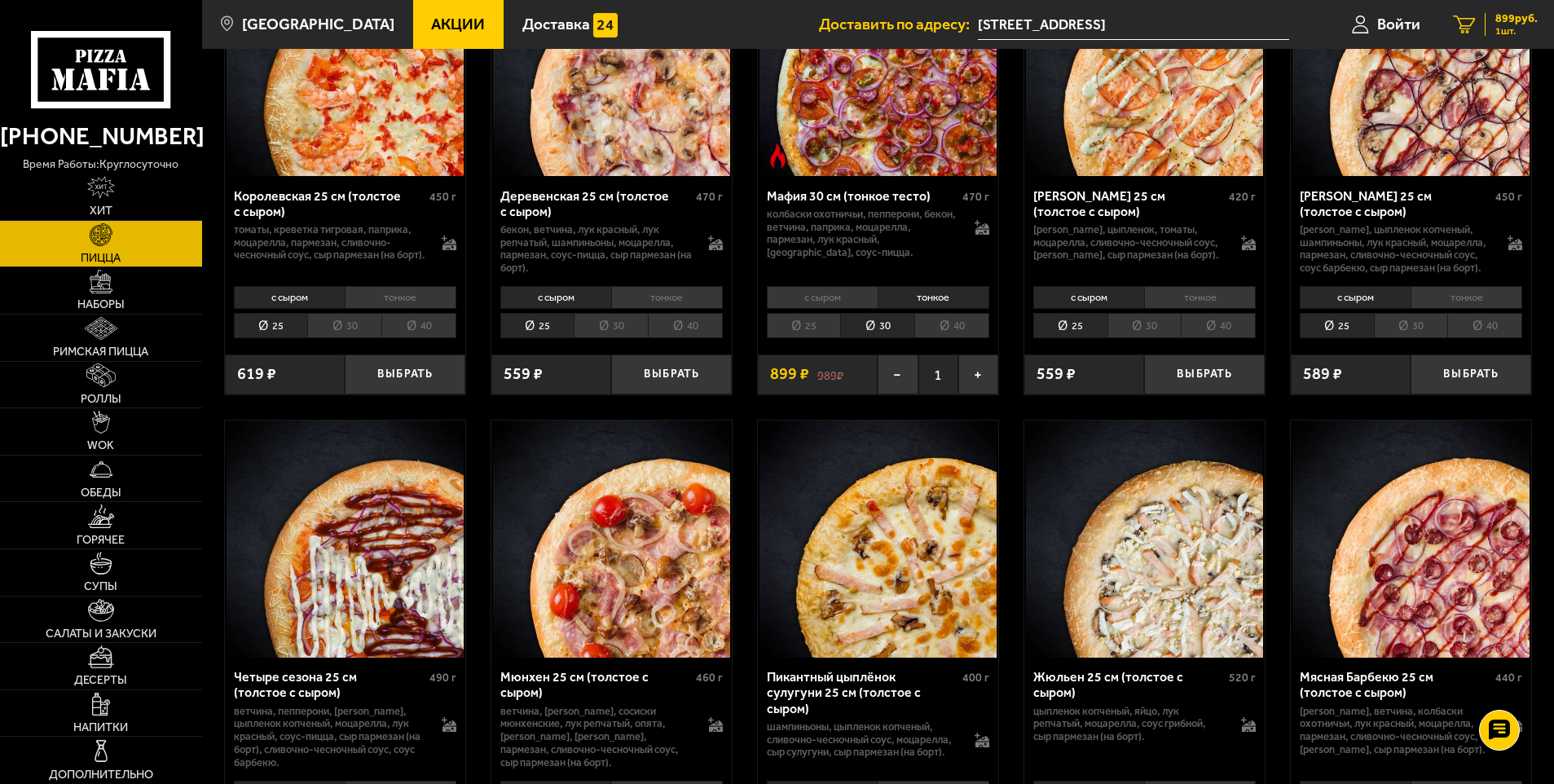
click at [1511, 15] on span "899 руб." at bounding box center [1516, 19] width 43 height 11
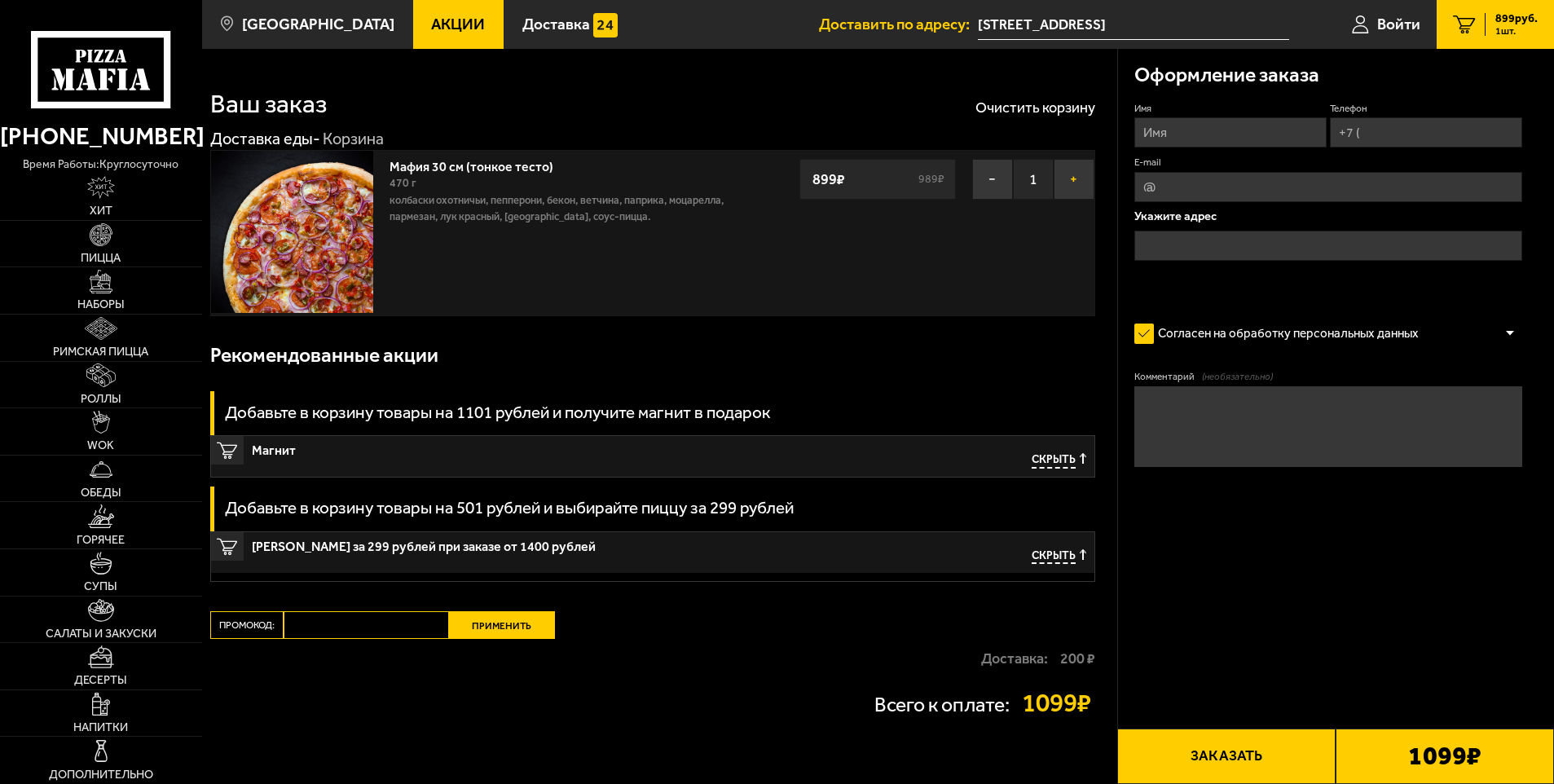
type input "Ленинградская область, Всеволожский район, Заневское городское поселение, Кудро…"
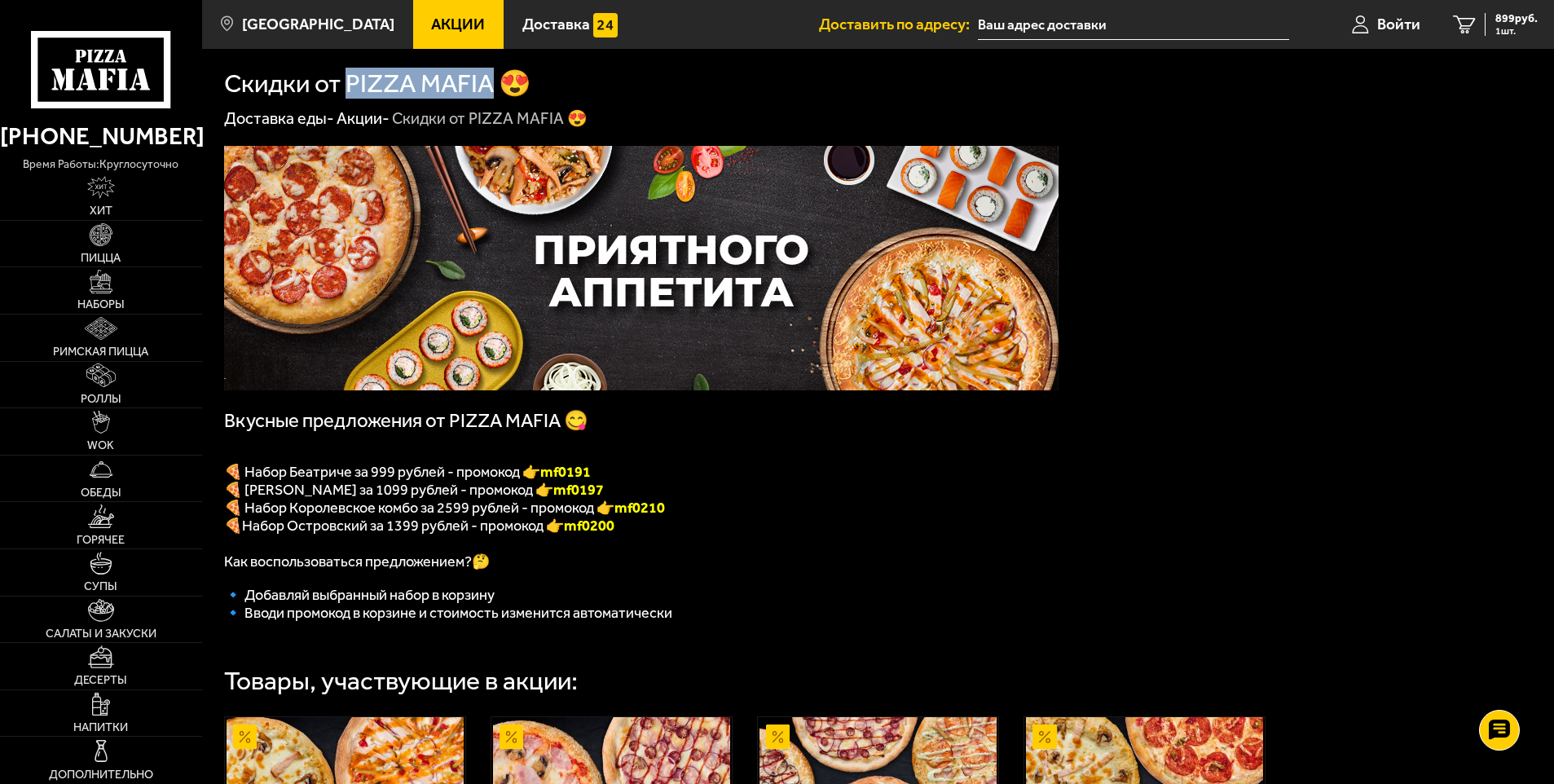
drag, startPoint x: 494, startPoint y: 85, endPoint x: 347, endPoint y: 77, distance: 147.2
click at [347, 77] on h1 "Скидки от PIZZA MAFIA 😍" at bounding box center [378, 84] width 307 height 27
drag, startPoint x: 347, startPoint y: 77, endPoint x: 356, endPoint y: 81, distance: 9.8
copy h1 "PIZZA MAFIA"
